Goal: Find specific page/section: Find specific page/section

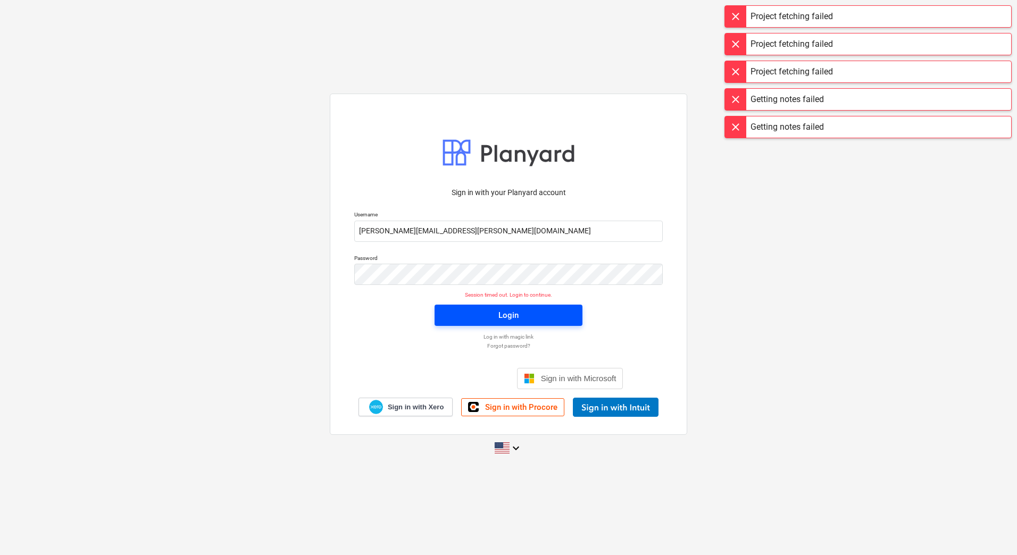
click at [545, 312] on span "Login" at bounding box center [508, 316] width 122 height 14
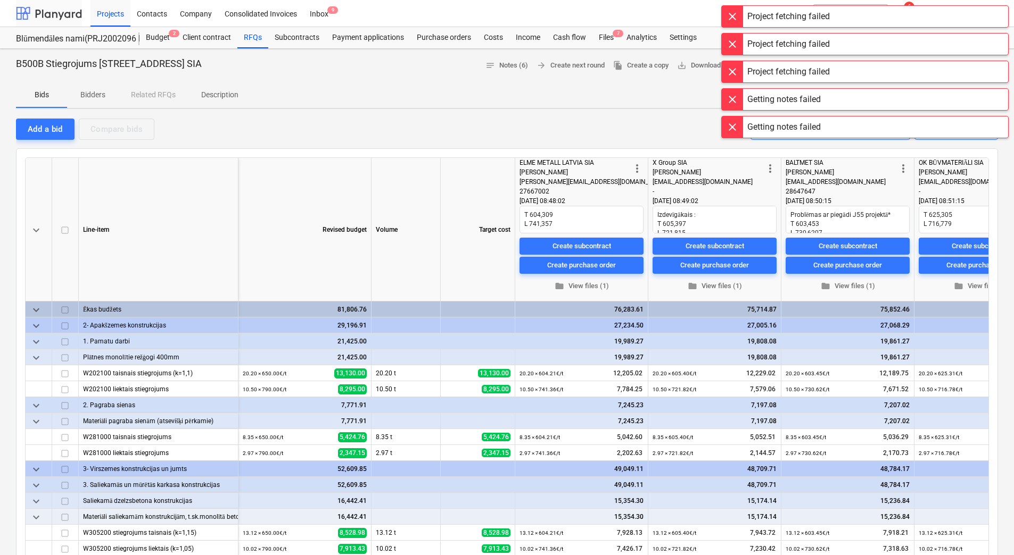
click at [59, 13] on div at bounding box center [49, 13] width 66 height 27
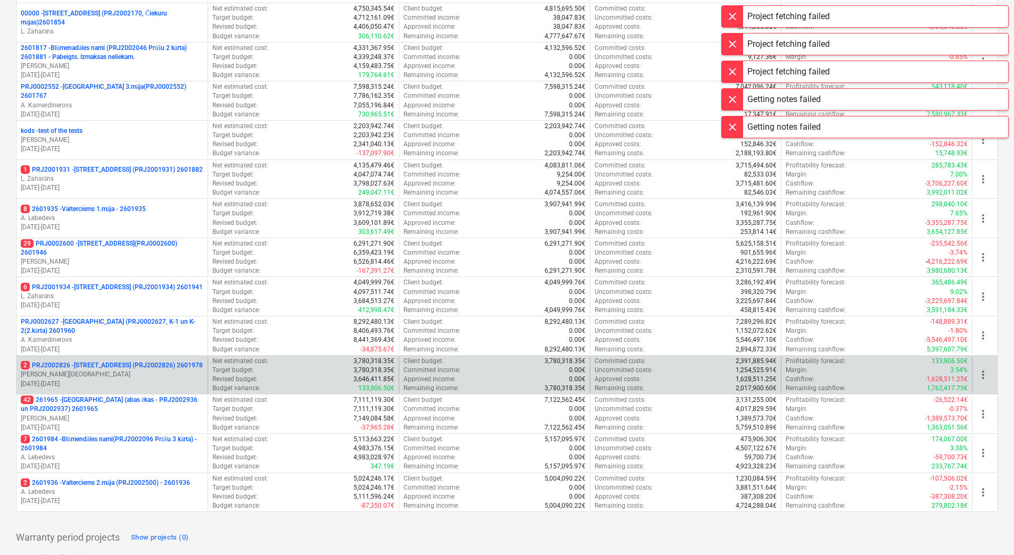
scroll to position [420, 0]
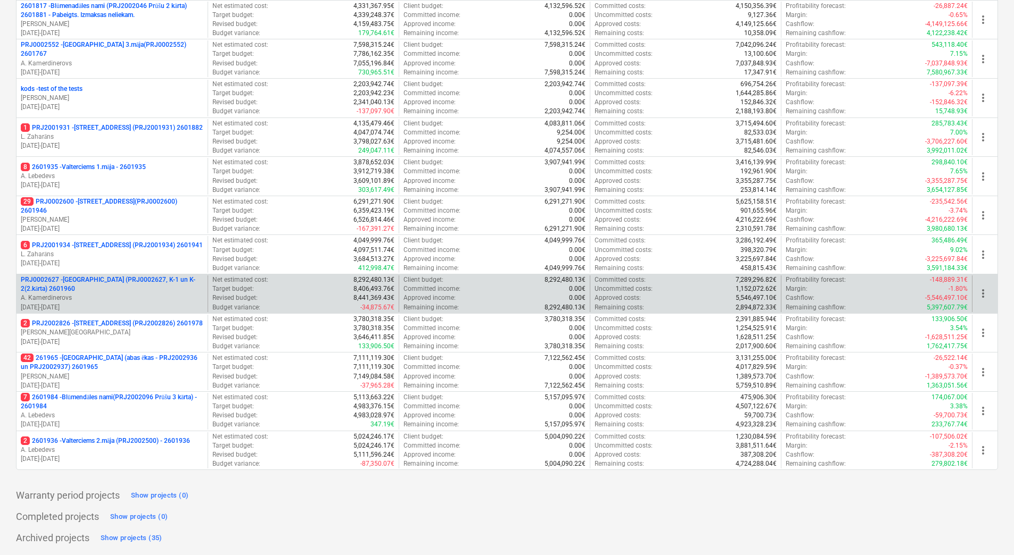
click at [113, 279] on p "PRJ0002627 - [GEOGRAPHIC_DATA] (PRJ0002627, K-1 un K-2(2.kārta) 2601960" at bounding box center [112, 285] width 182 height 18
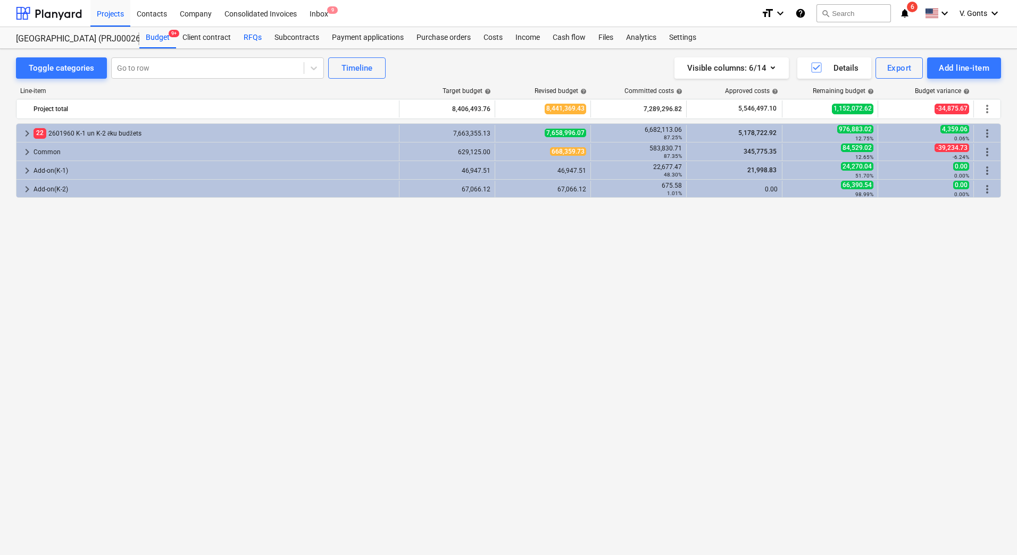
click at [251, 33] on div "RFQs" at bounding box center [252, 37] width 31 height 21
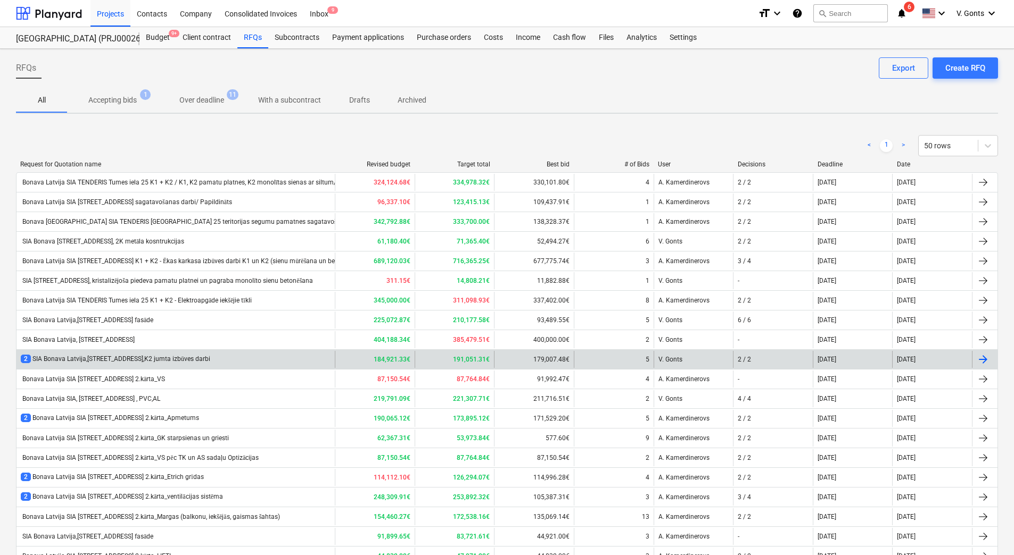
click at [128, 356] on div "2 SIA Bonava Latvija,[STREET_ADDRESS],K2 jumta izbūves darbi" at bounding box center [115, 359] width 189 height 9
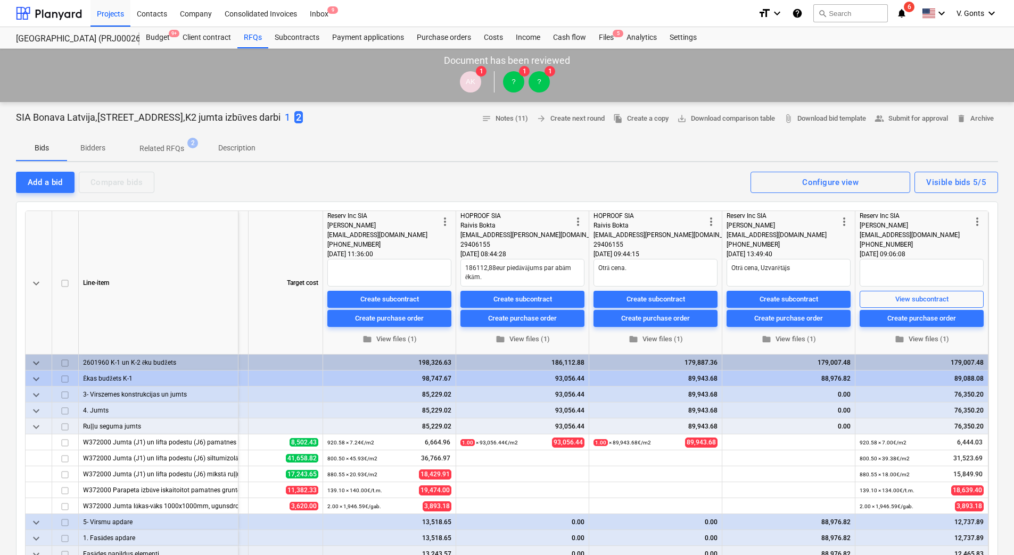
type textarea "x"
